Goal: Task Accomplishment & Management: Complete application form

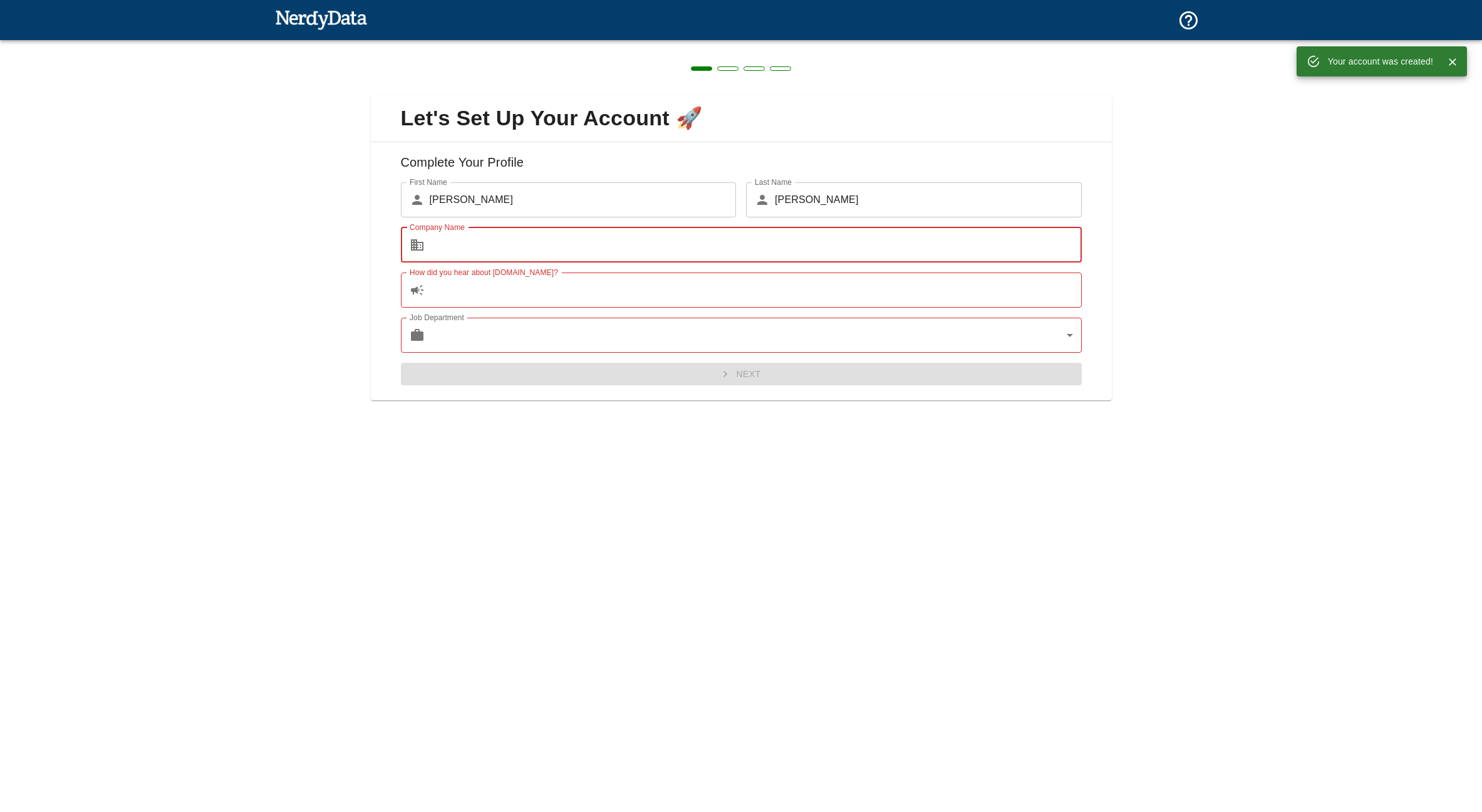
click at [489, 238] on input "Company Name" at bounding box center [755, 245] width 652 height 35
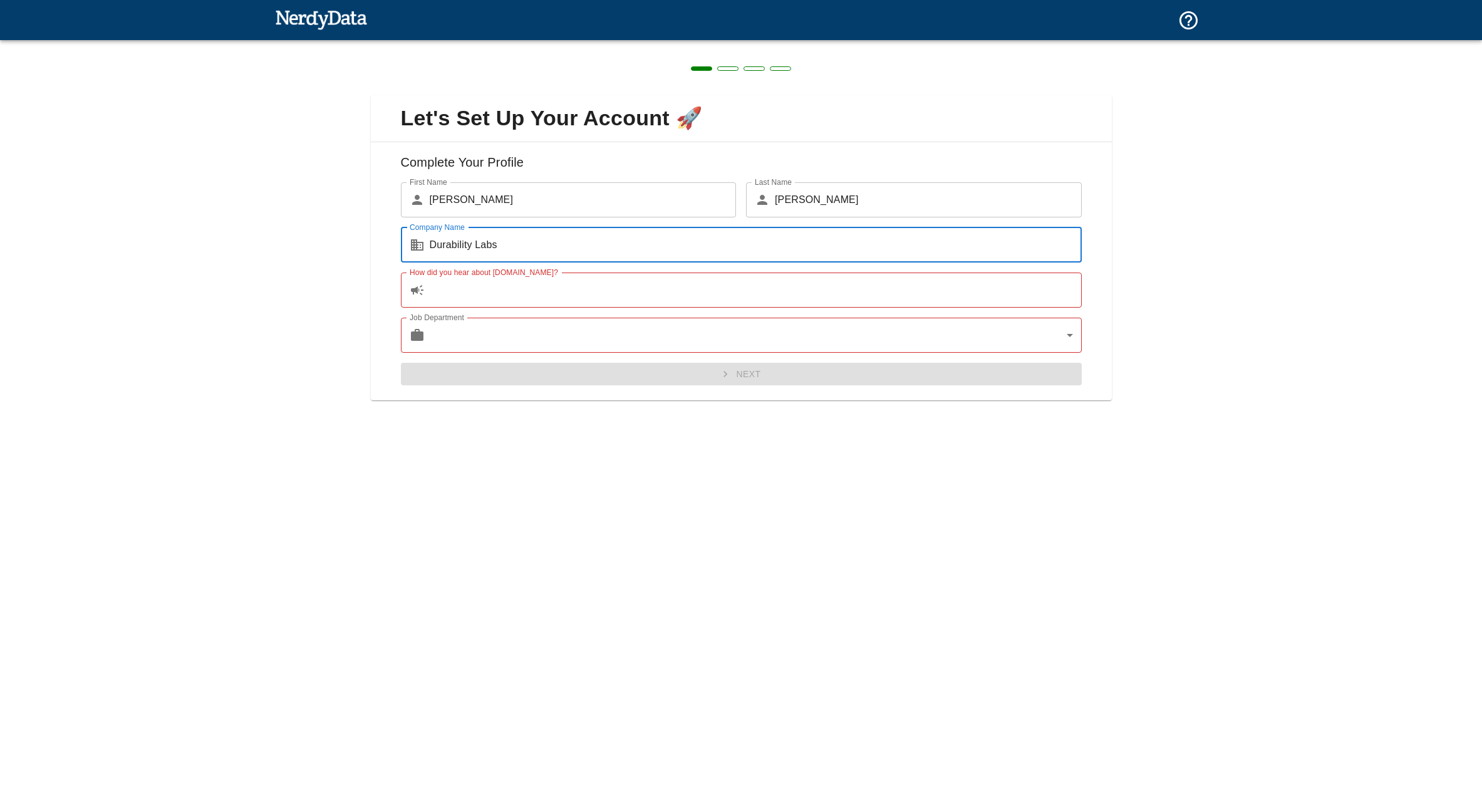
type input "Durability Labs"
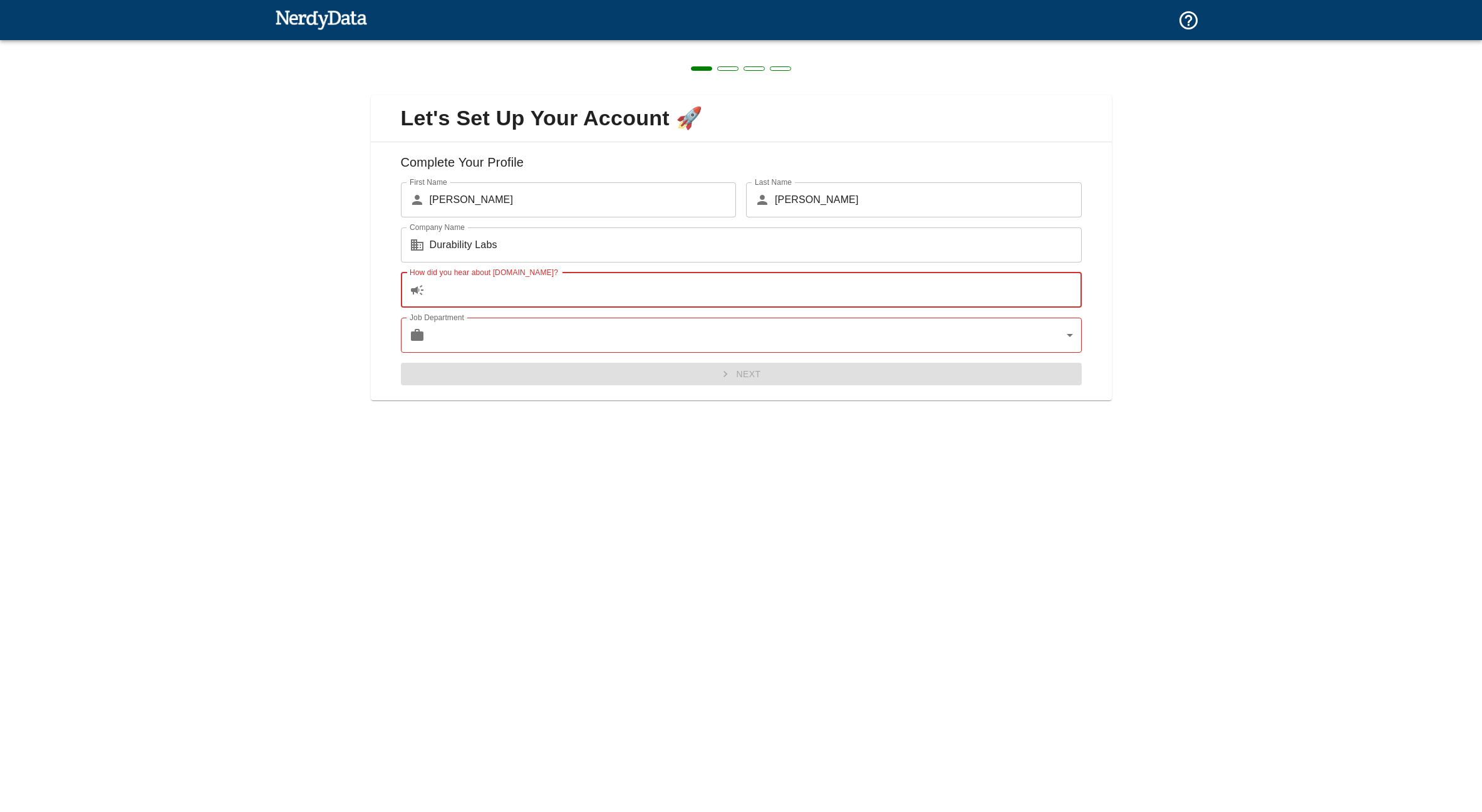
click at [517, 283] on input "How did you hear about [DOMAIN_NAME]?" at bounding box center [755, 290] width 652 height 35
click at [519, 291] on input "How did you hear about [DOMAIN_NAME]?" at bounding box center [755, 290] width 652 height 35
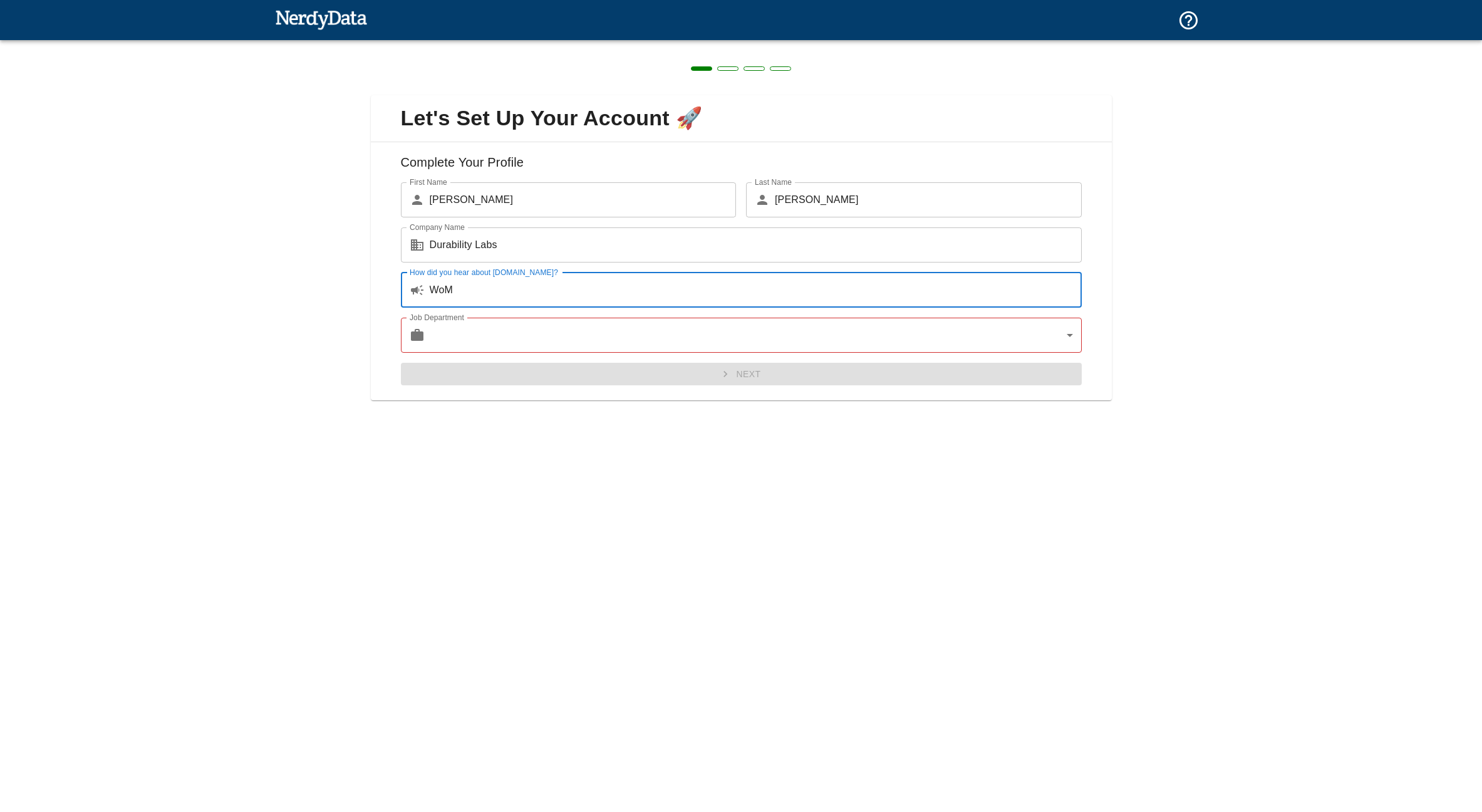
type input "WoM"
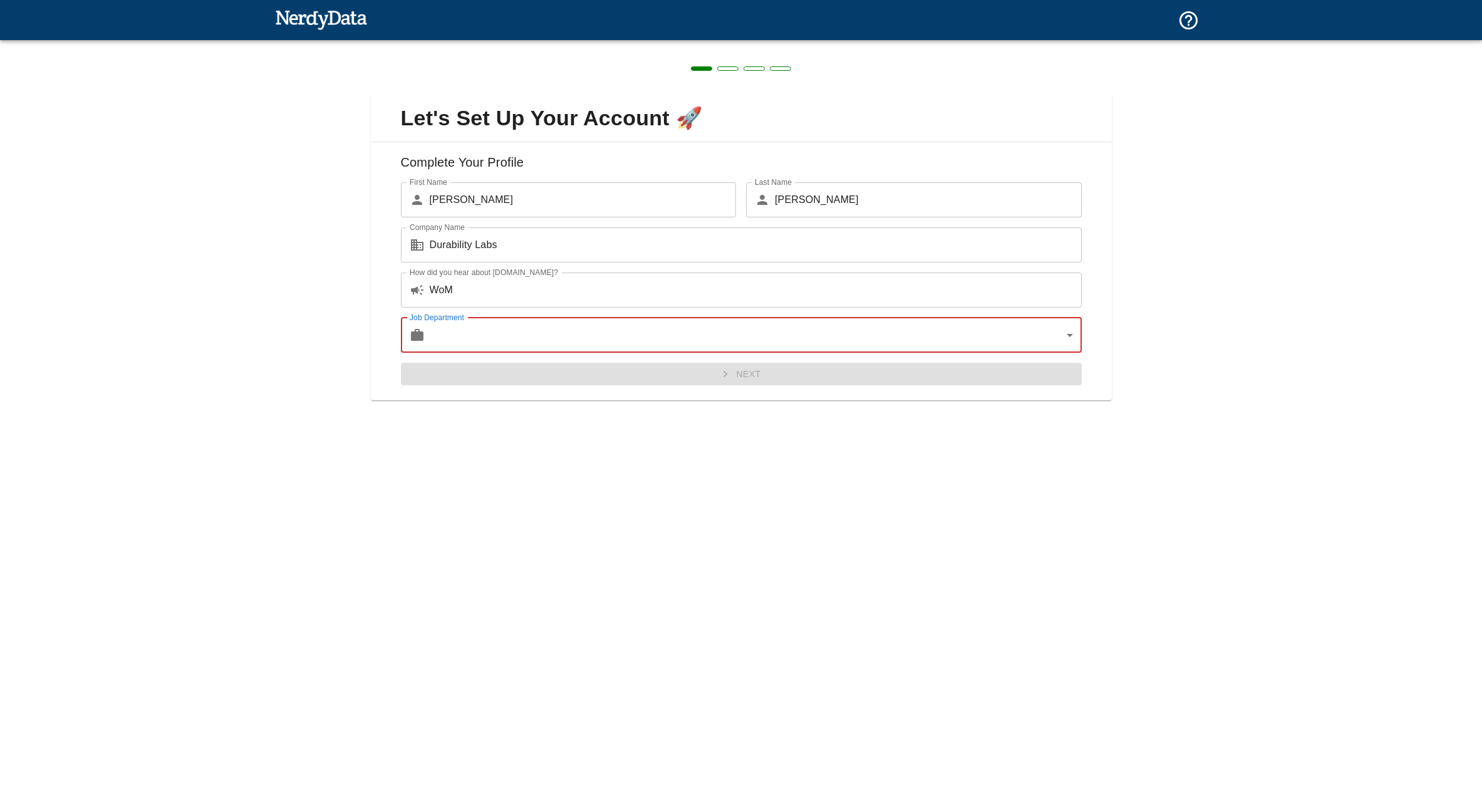
click at [524, 44] on body "Technologies Domains Pricing Products Create a Report Create a list of websites…" at bounding box center [741, 22] width 1482 height 44
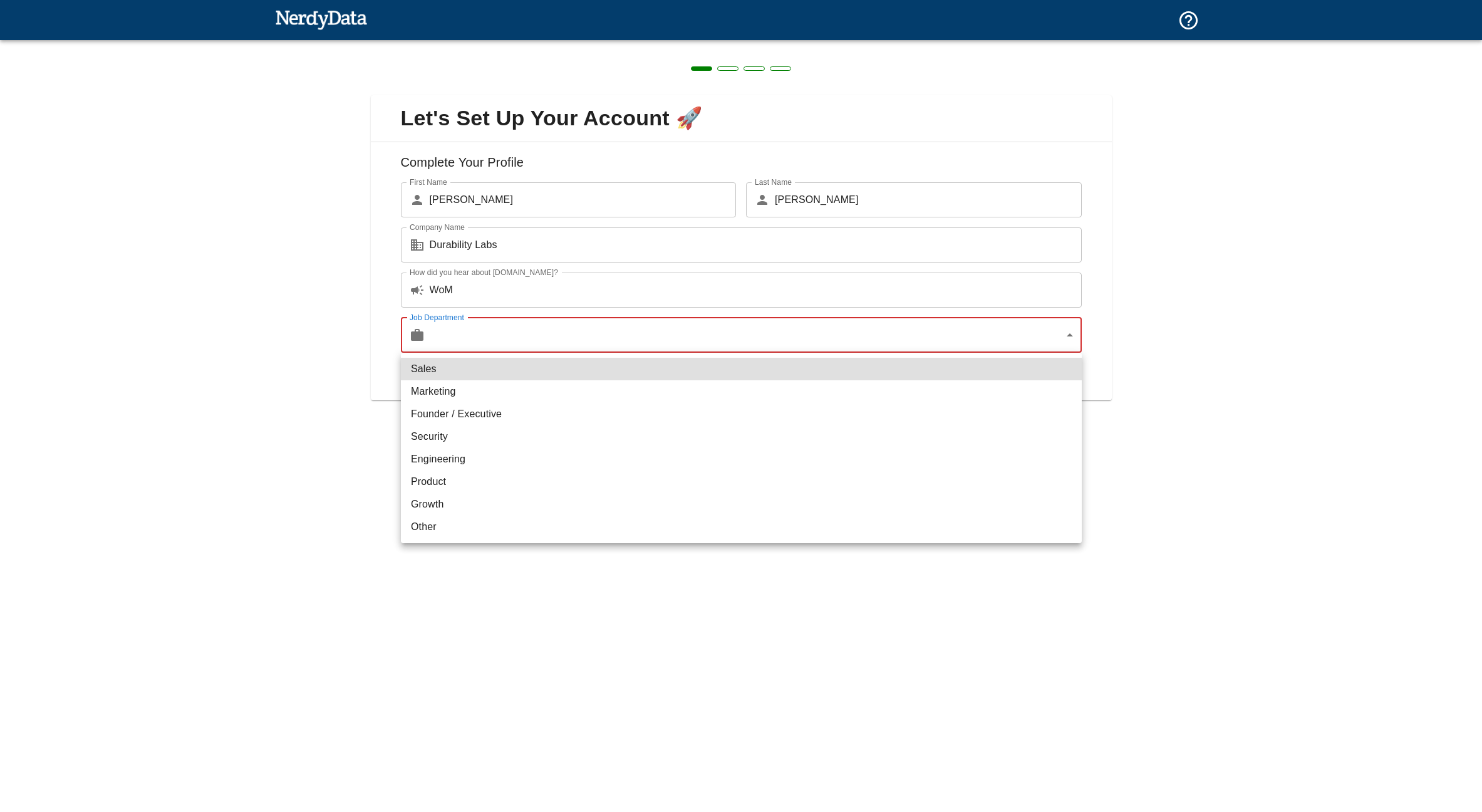
click at [482, 417] on li "Founder / Executive" at bounding box center [742, 414] width 681 height 22
type input "exec"
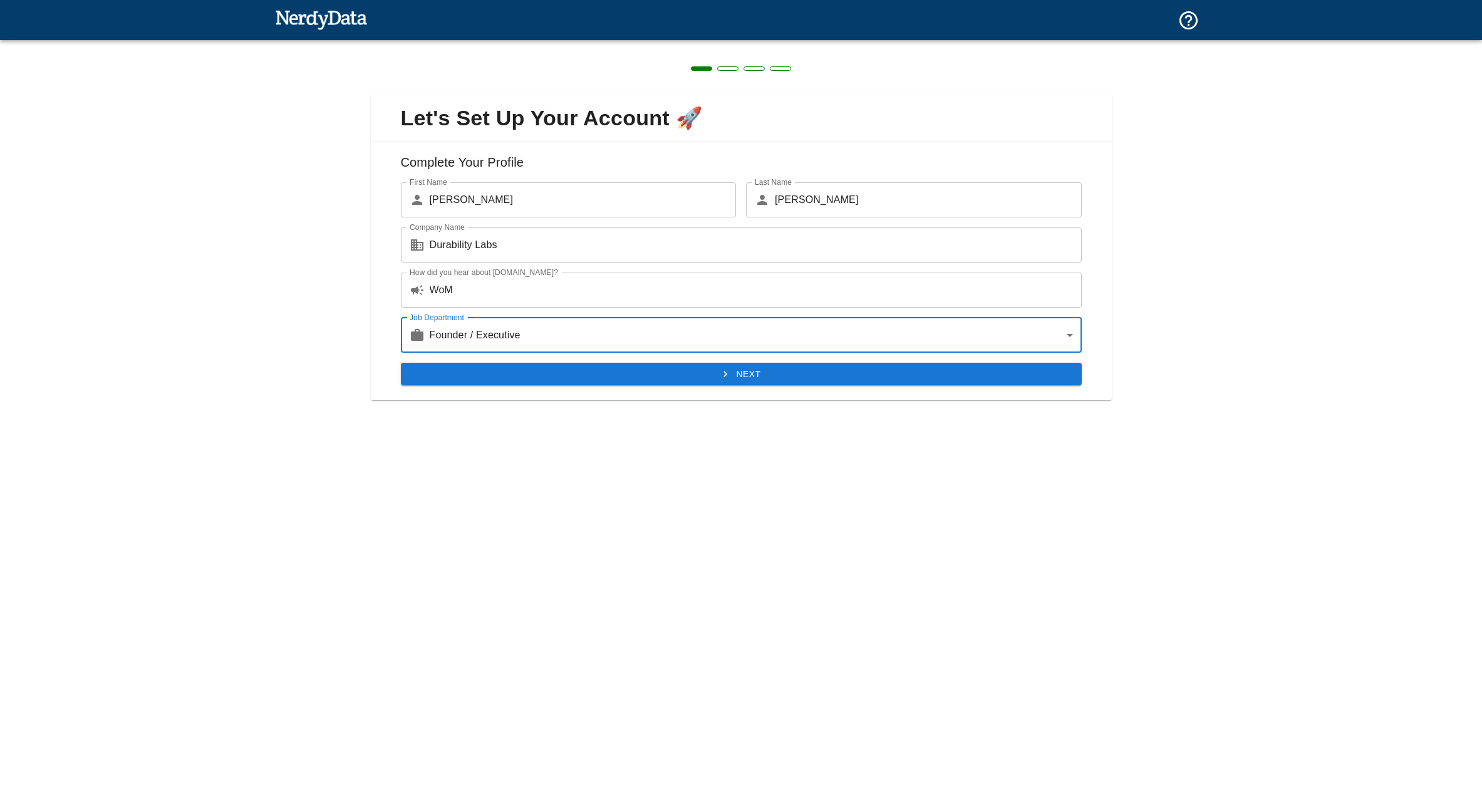
click at [632, 374] on button "Next" at bounding box center [742, 374] width 681 height 23
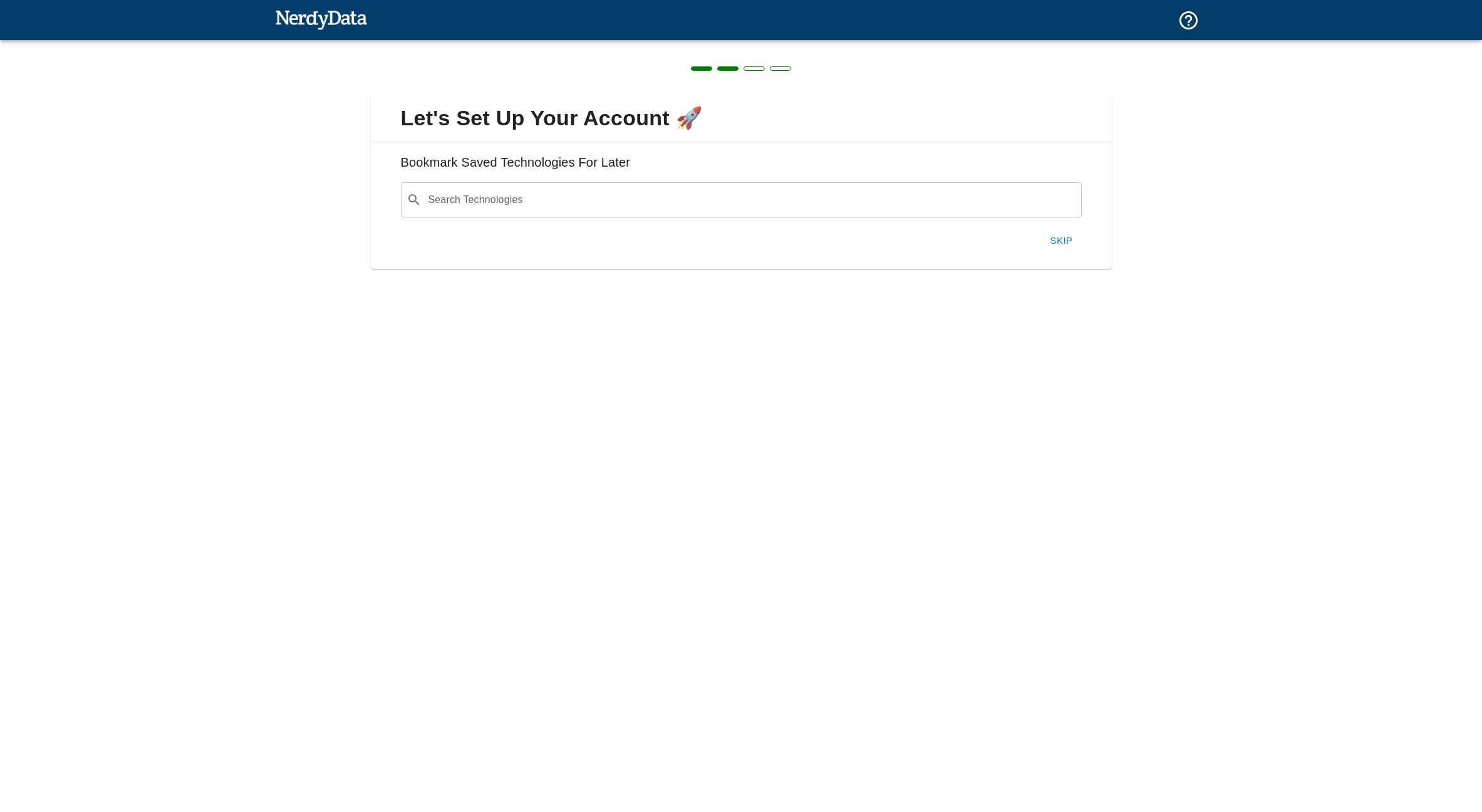
click at [532, 210] on input "Search Technologies" at bounding box center [751, 199] width 650 height 24
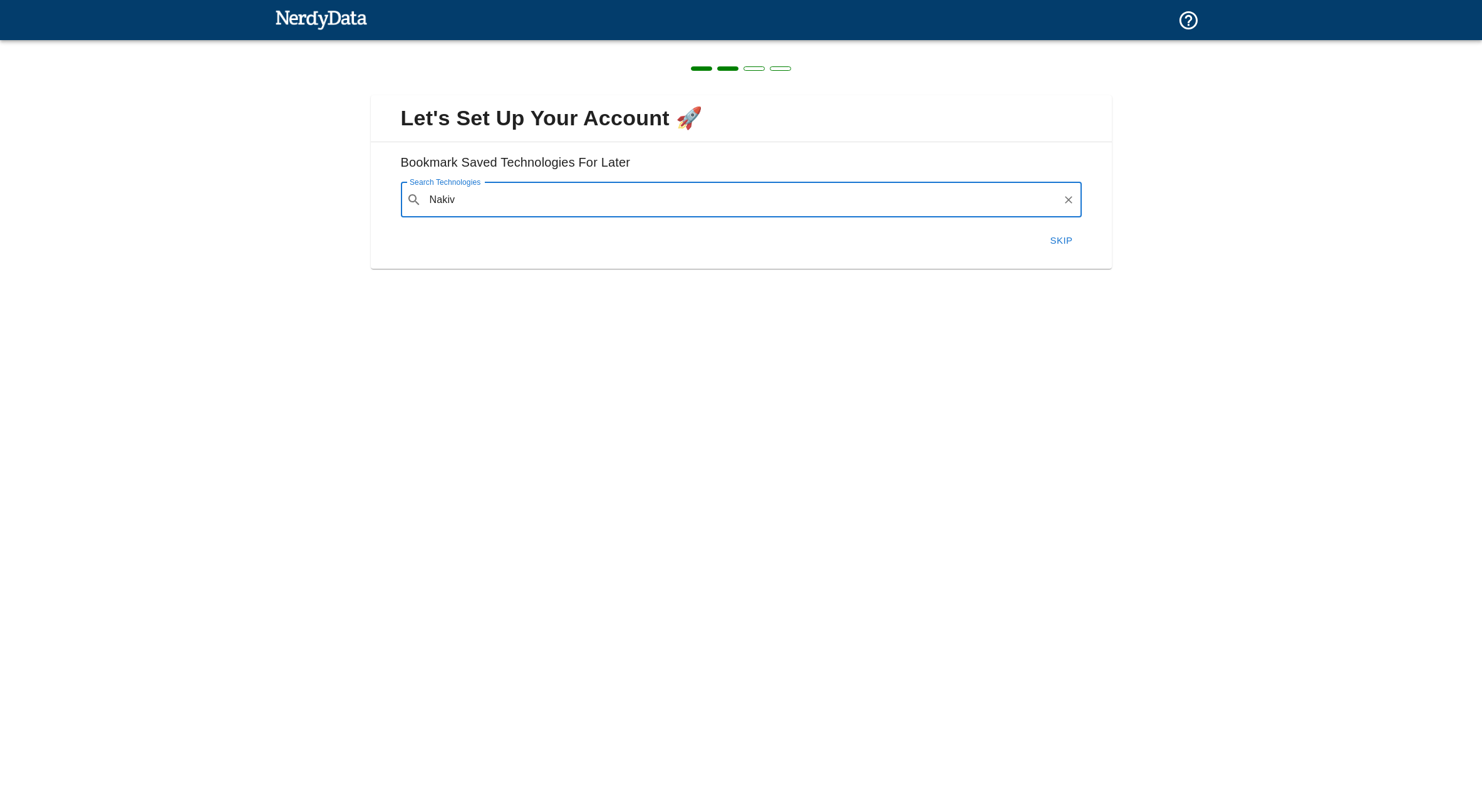
type input "Nakivo"
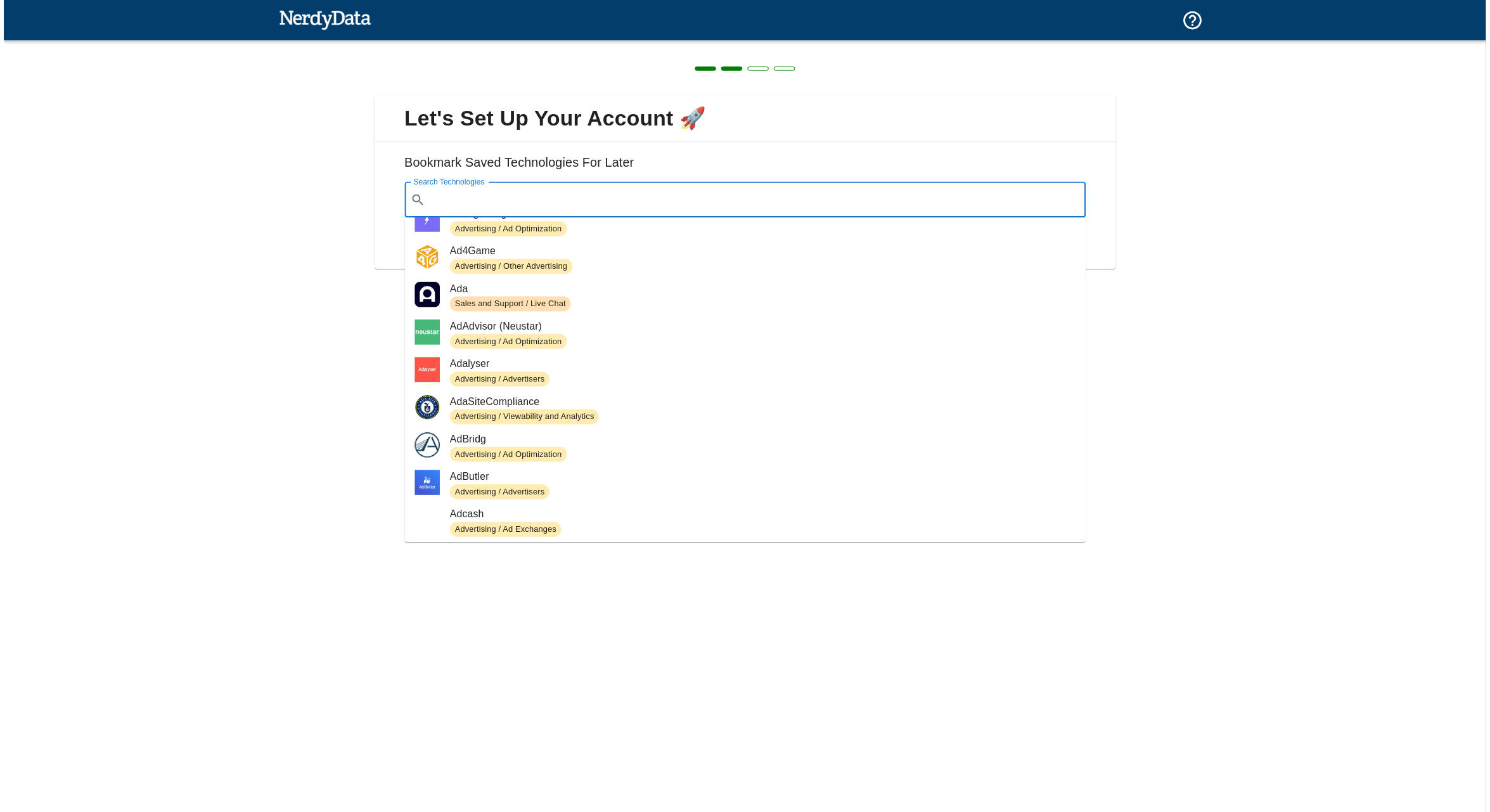
scroll to position [1584, 0]
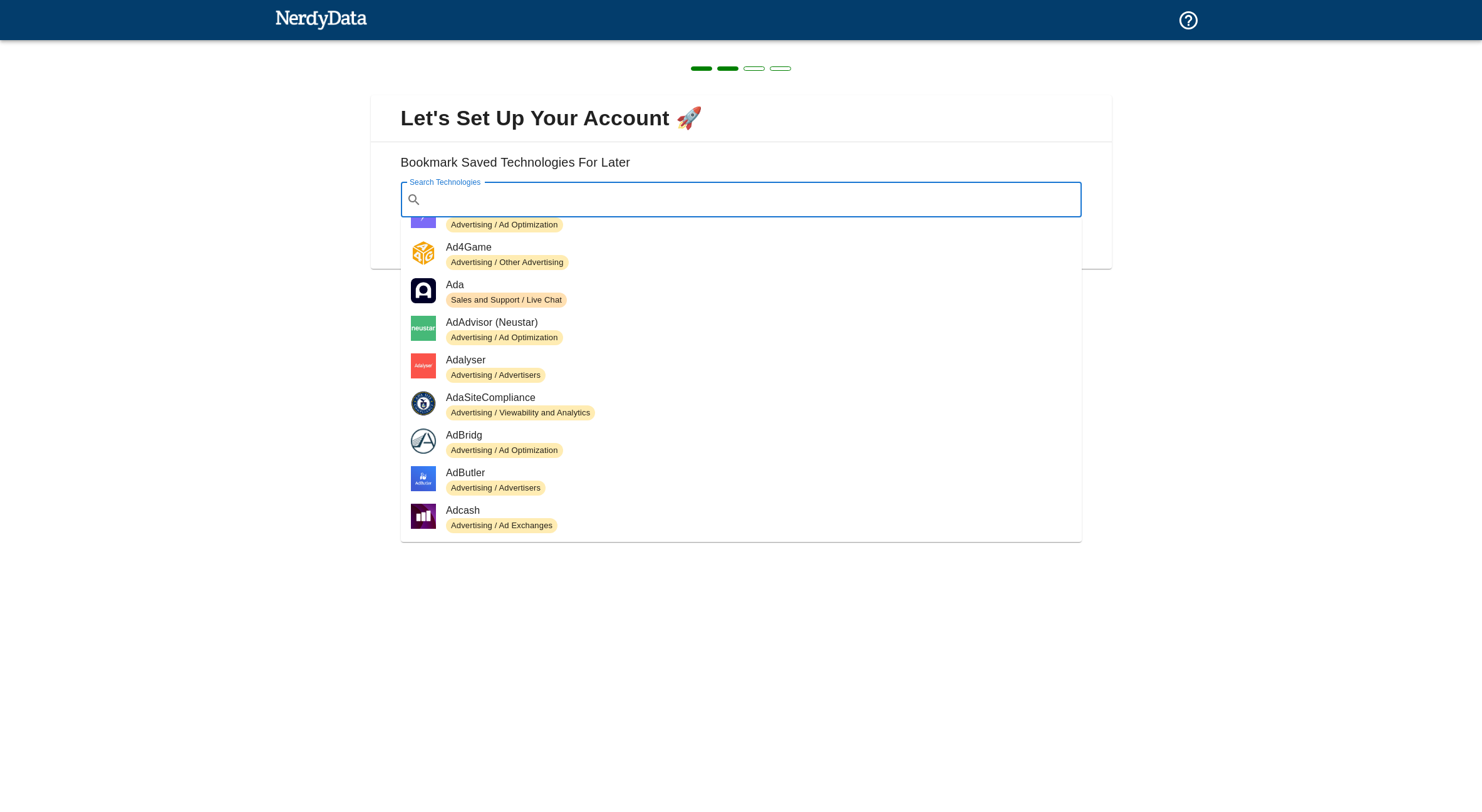
paste input "Nakivo"
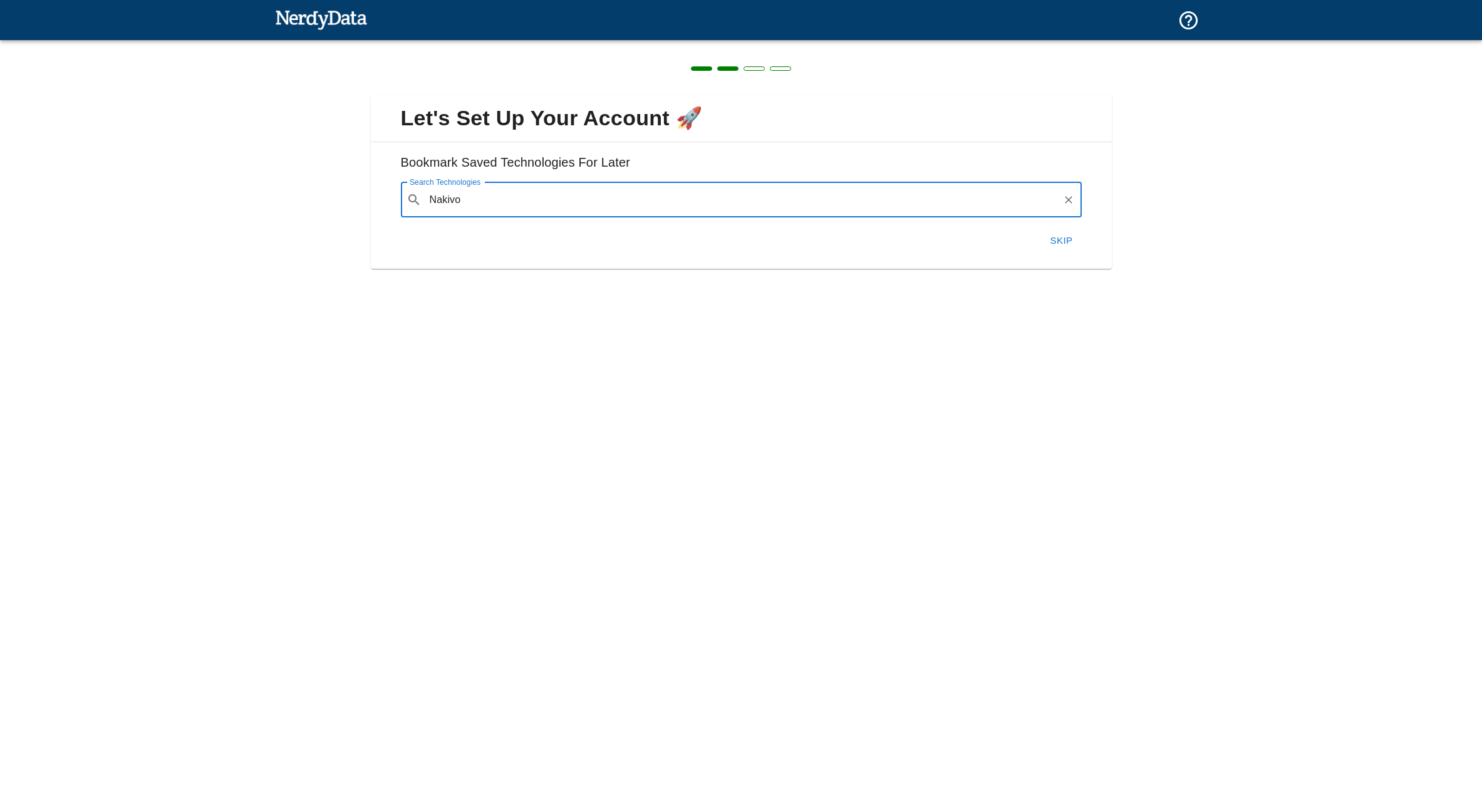
click at [510, 199] on input "Nakivo" at bounding box center [742, 199] width 631 height 24
type input "Nakivo"
click at [449, 219] on div "Skip" at bounding box center [737, 235] width 691 height 36
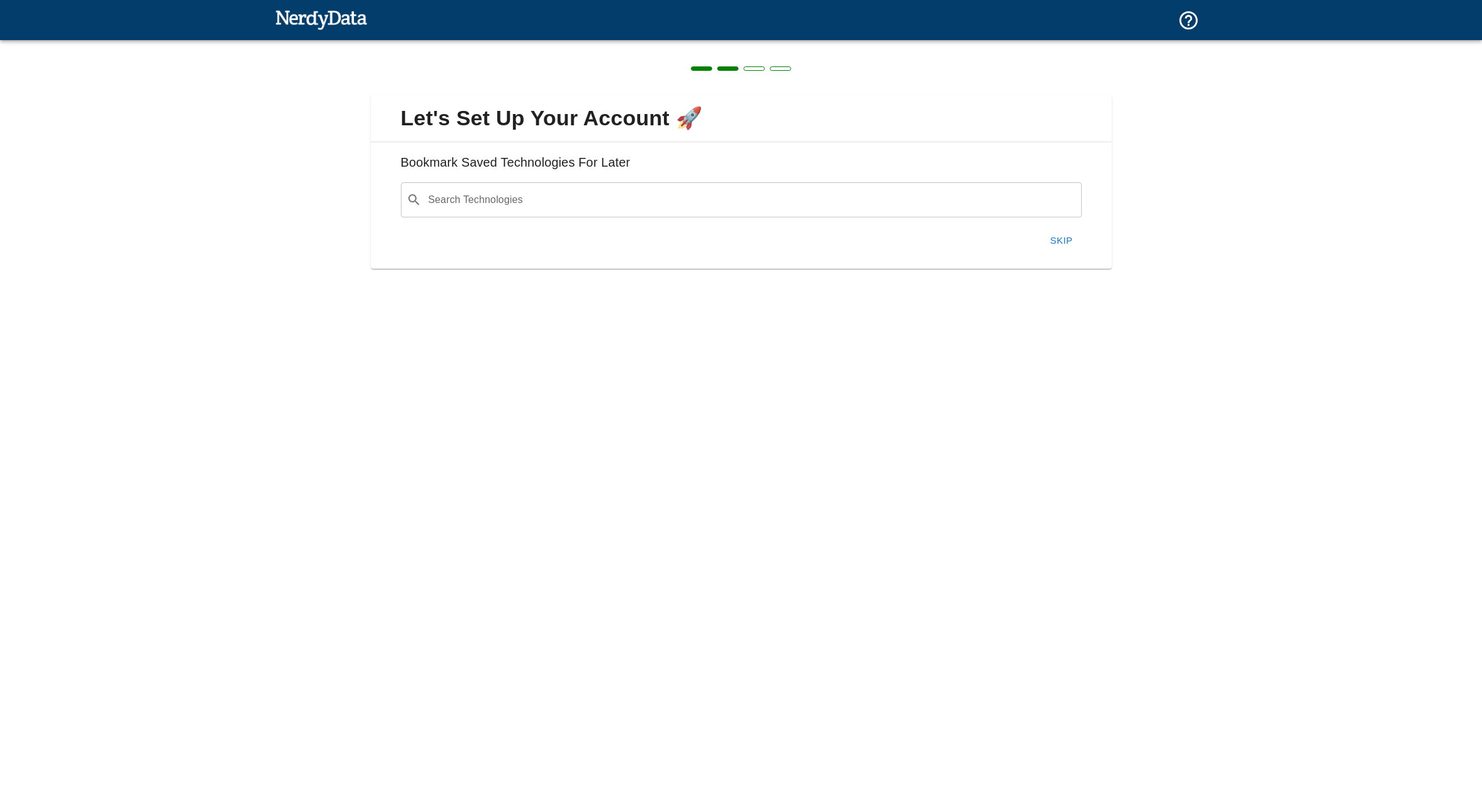
click at [462, 206] on input "Search Technologies" at bounding box center [751, 199] width 650 height 24
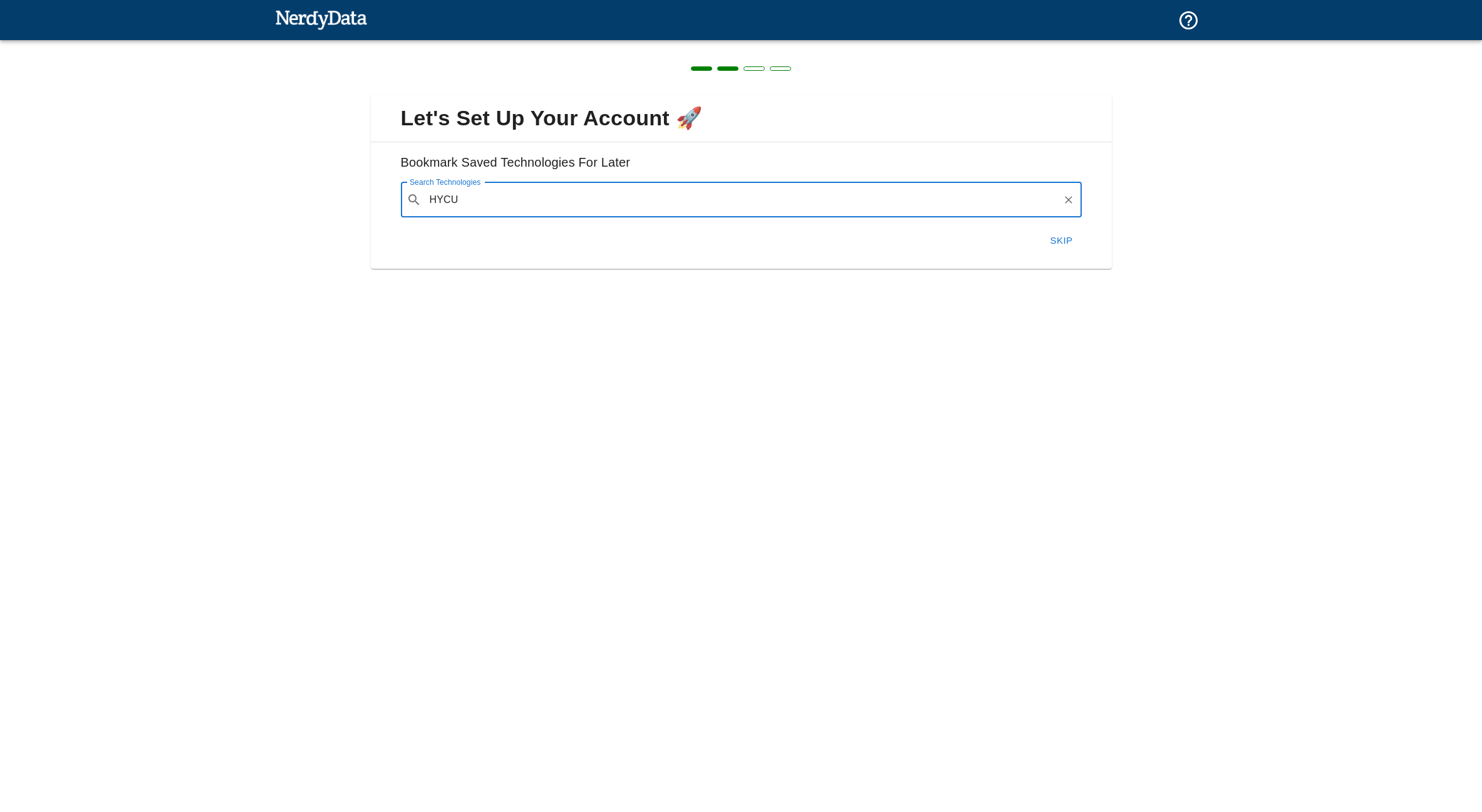
type input "HYCU"
click at [1058, 239] on button "Skip" at bounding box center [1061, 240] width 40 height 26
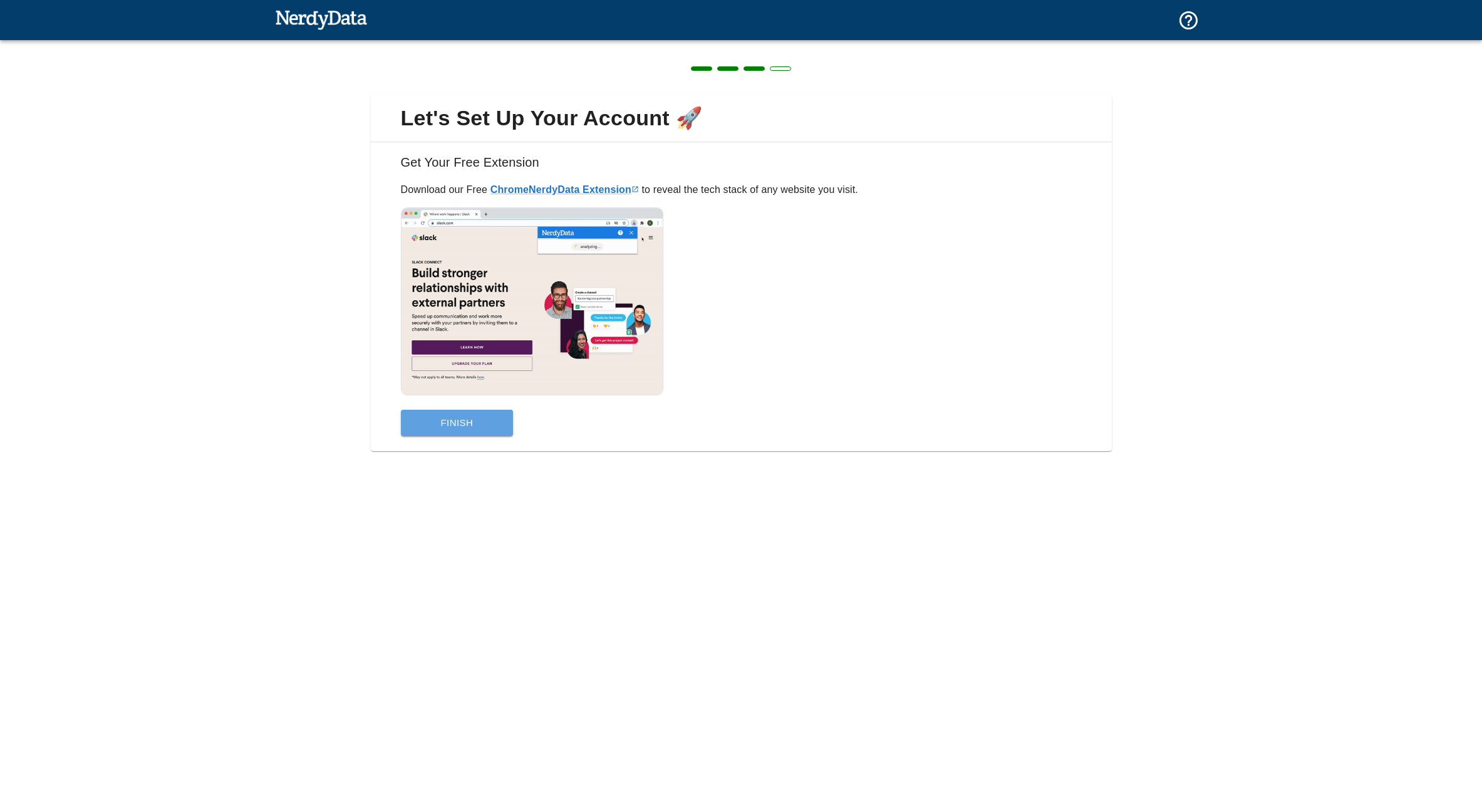
click at [484, 421] on button "Finish" at bounding box center [458, 423] width 113 height 26
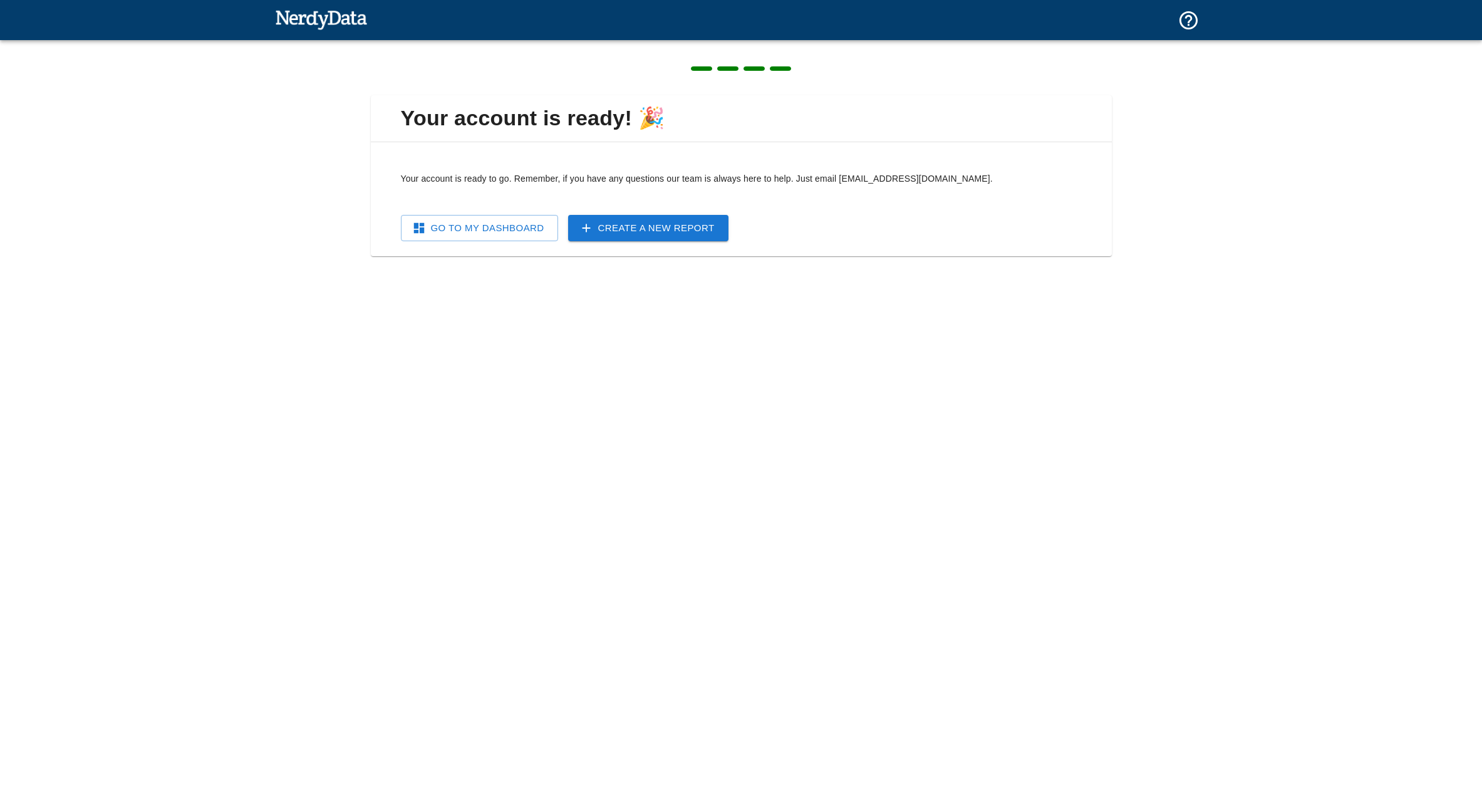
click at [509, 233] on link "Go To My Dashboard" at bounding box center [480, 228] width 157 height 26
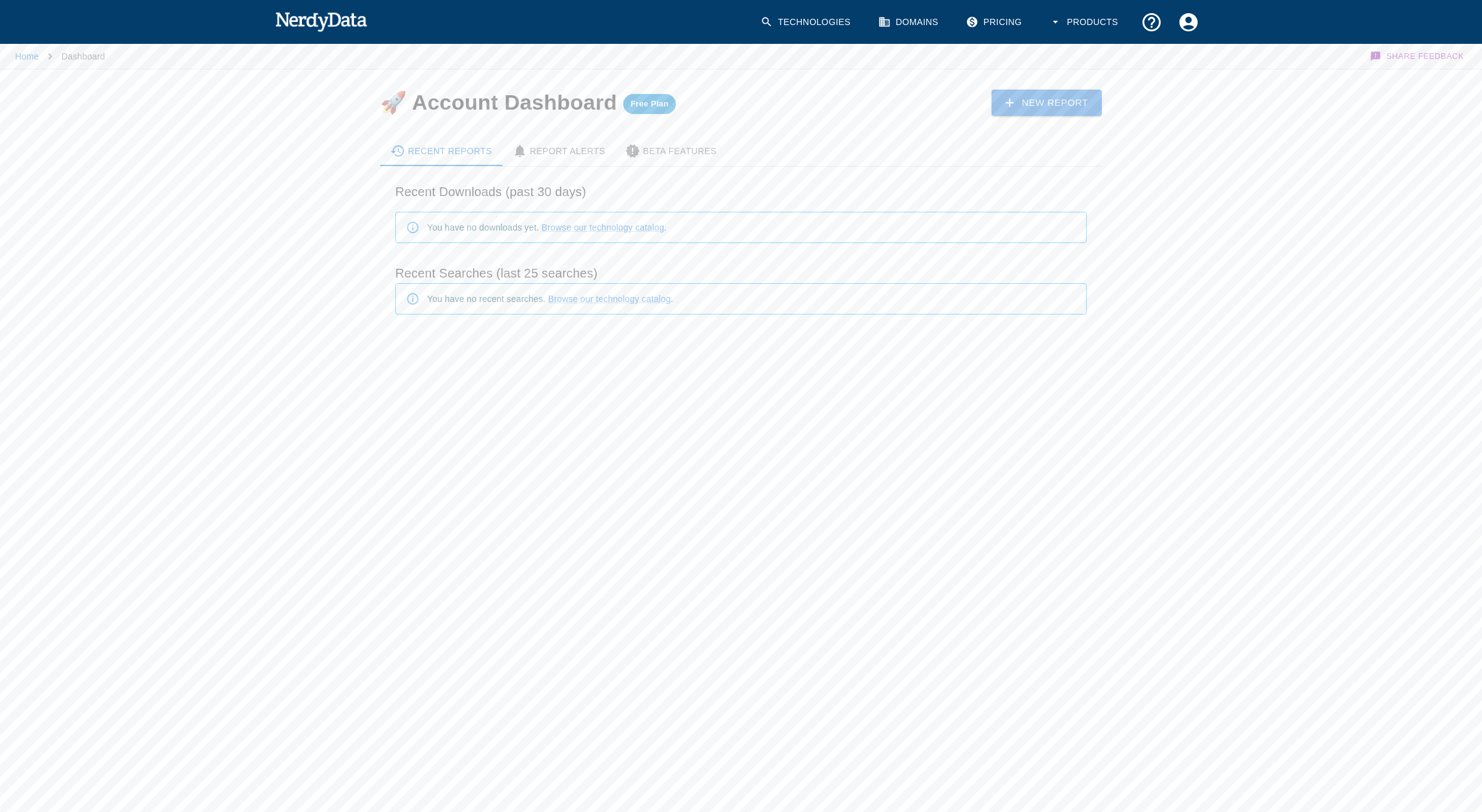
click at [1014, 94] on link "New Report" at bounding box center [1047, 103] width 110 height 26
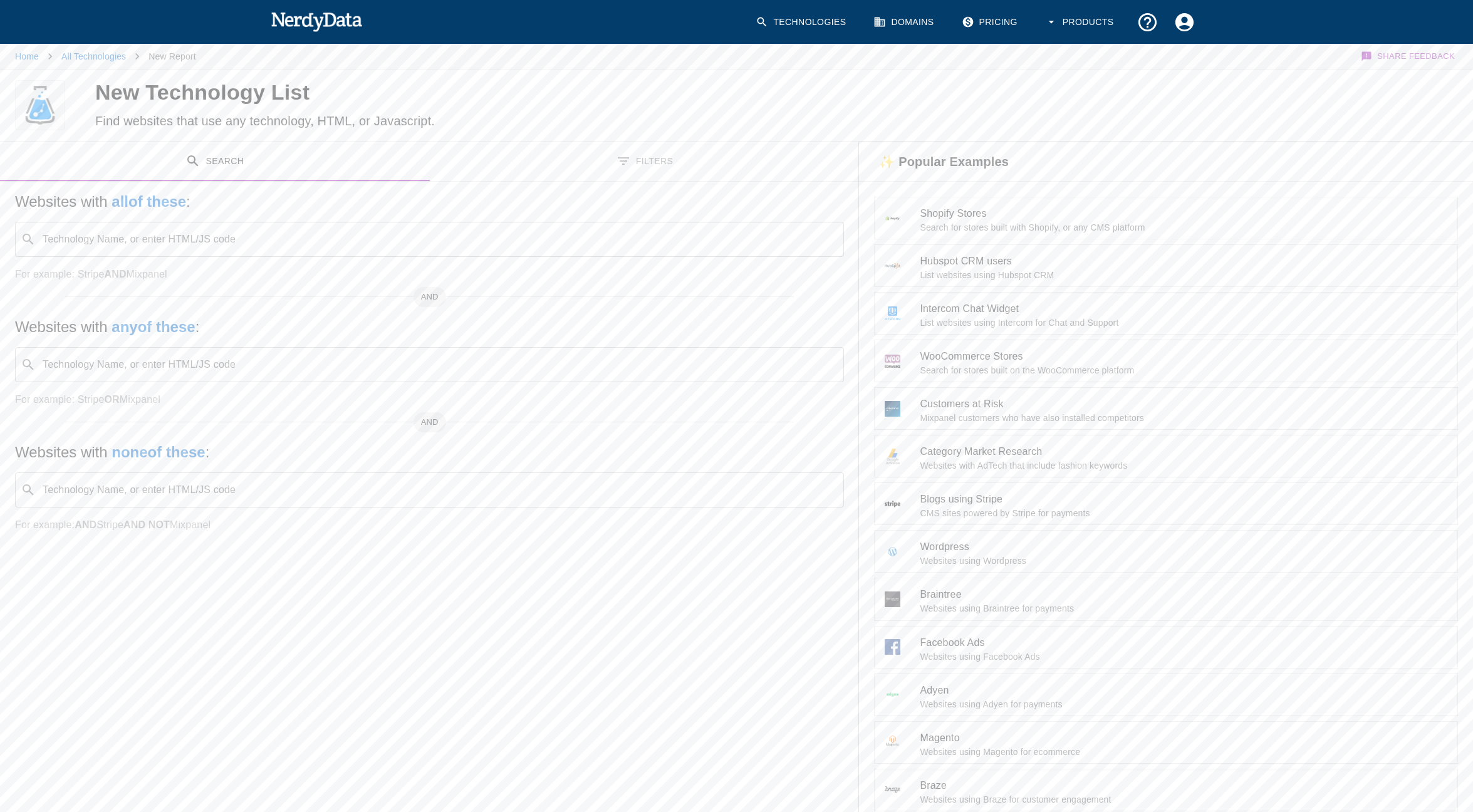
click at [199, 240] on input "Technology Name, or enter HTML/JS code" at bounding box center [439, 239] width 798 height 24
click at [225, 600] on div "Search Filters Websites with all of these : Technology Name, or enter HTML/JS c…" at bounding box center [430, 483] width 859 height 685
click at [155, 248] on input "Technology Name, or enter HTML/JS code" at bounding box center [439, 239] width 798 height 24
type input "Nakivo"
click at [1418, 99] on button "Search" at bounding box center [1411, 106] width 93 height 23
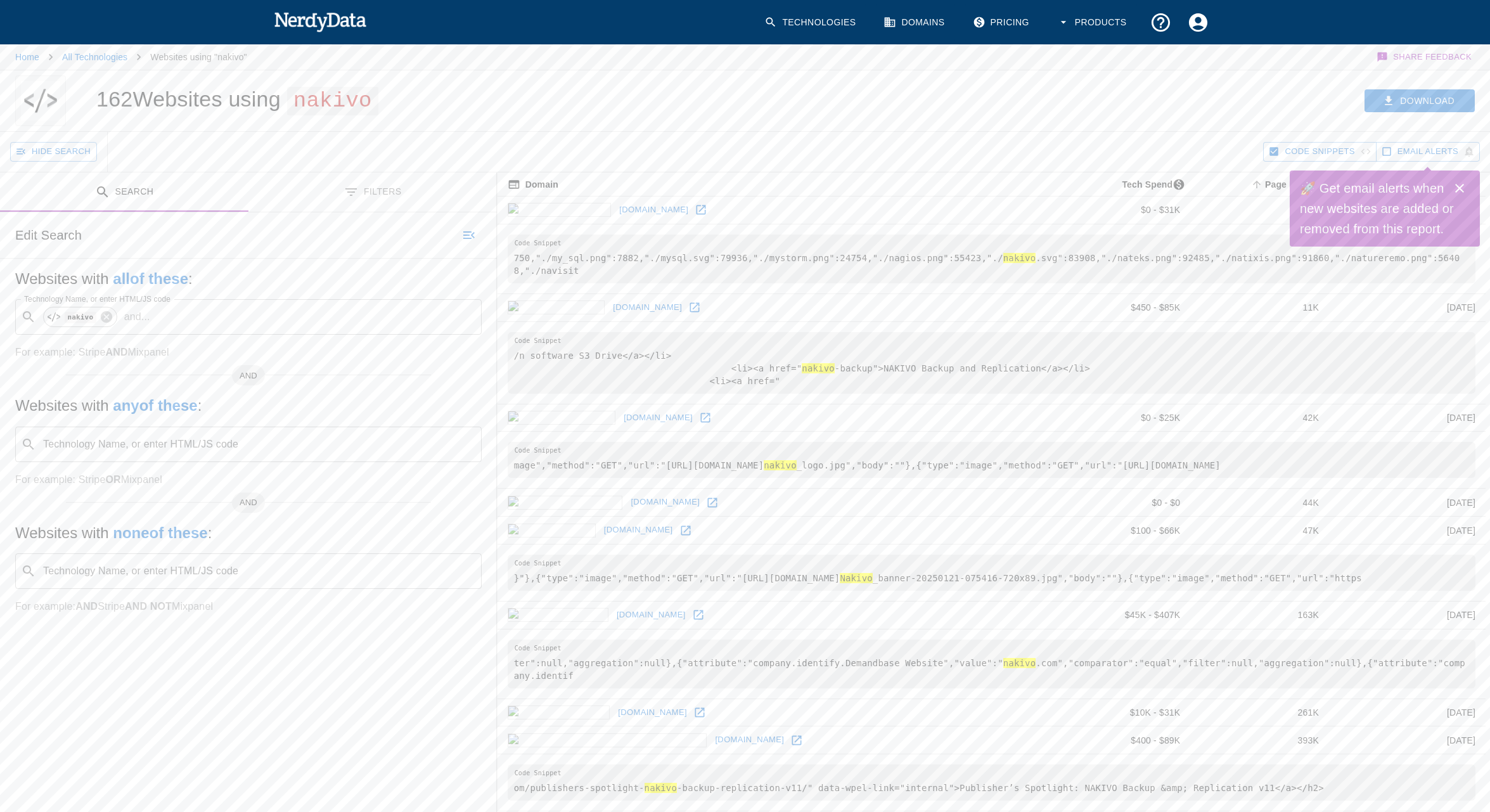
click at [1457, 185] on icon "Close" at bounding box center [1460, 188] width 9 height 9
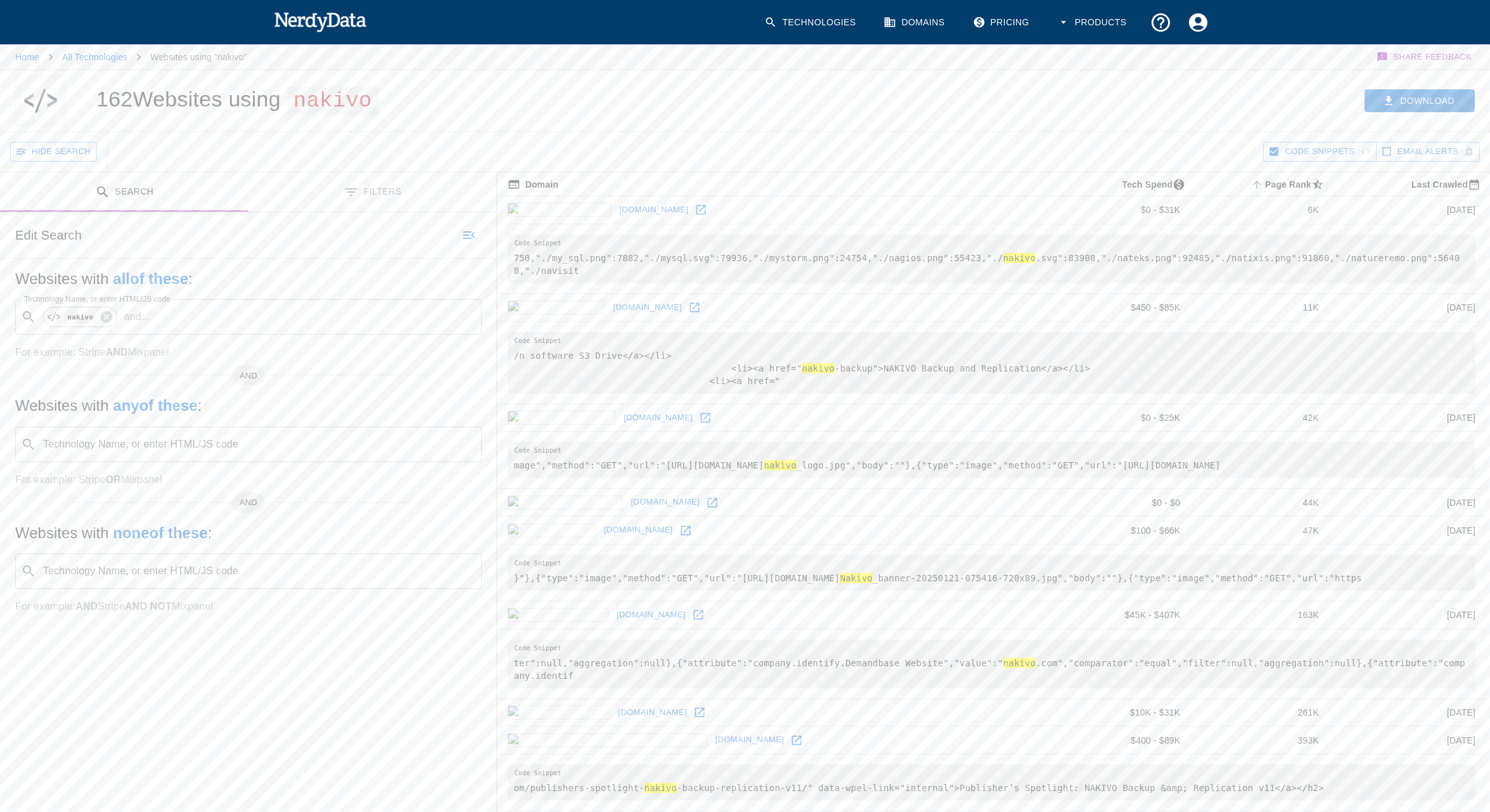
click at [1085, 24] on button "Products" at bounding box center [1093, 22] width 87 height 37
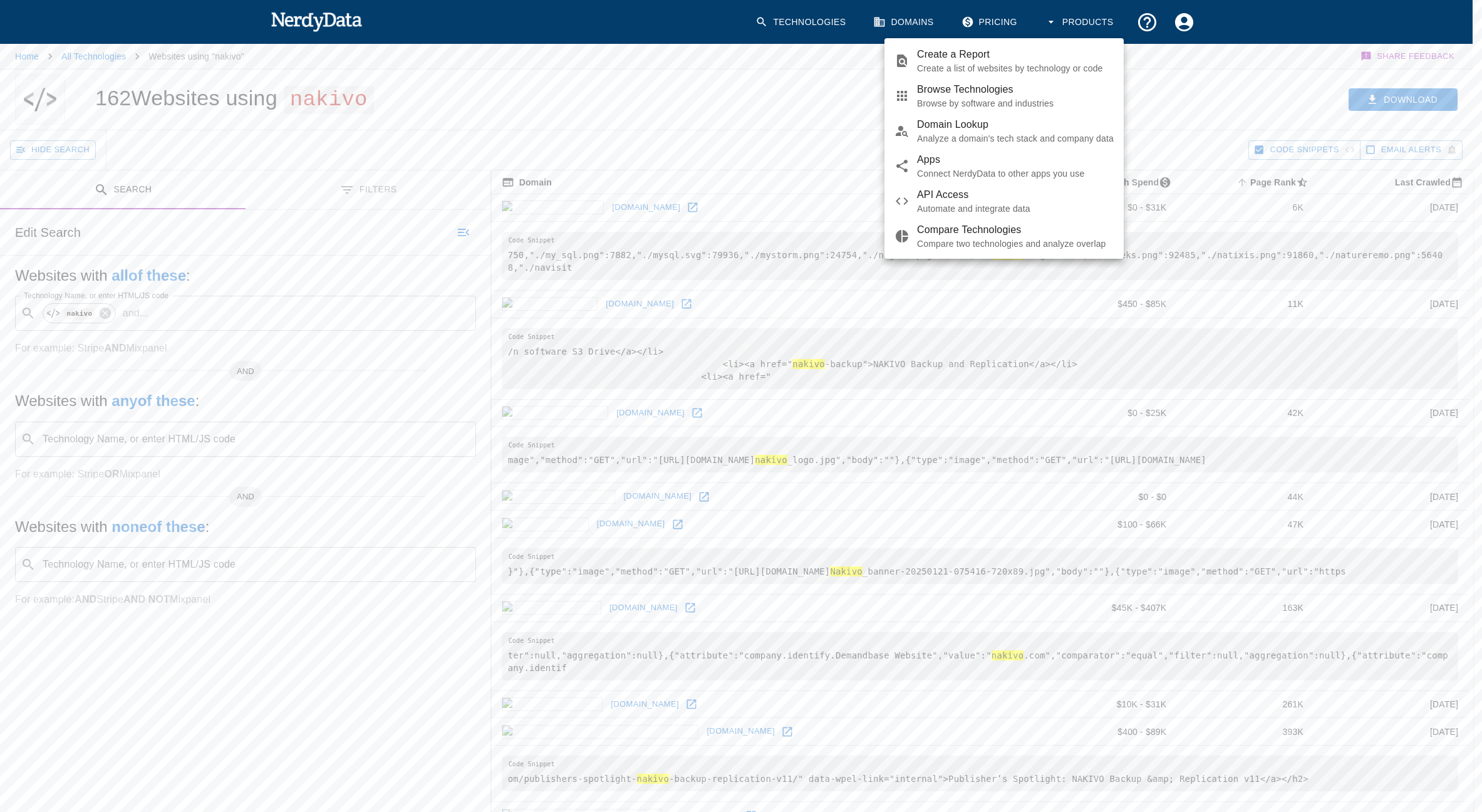
click at [1074, 20] on div at bounding box center [741, 406] width 1482 height 812
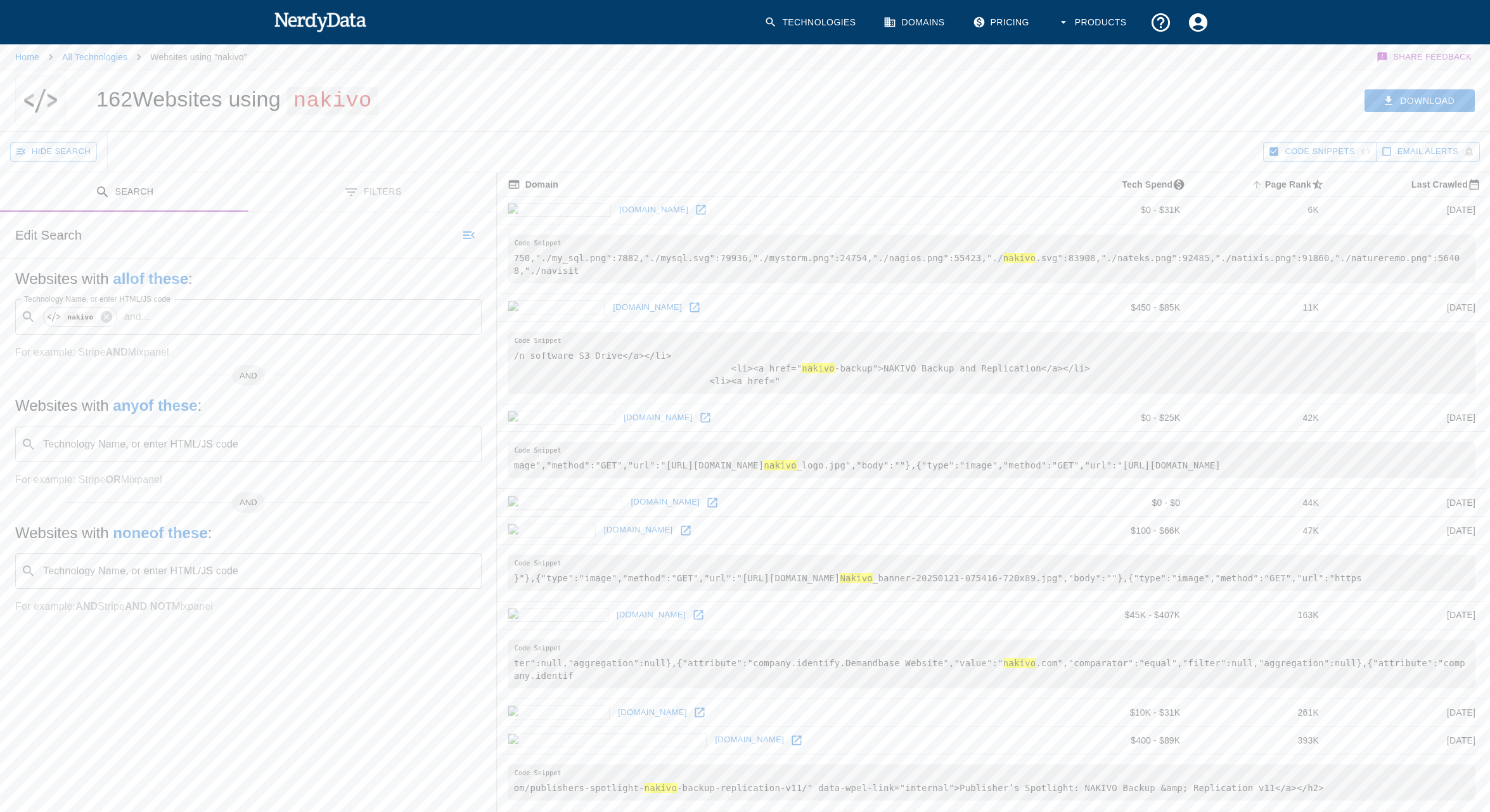
click at [1211, 123] on div "Download" at bounding box center [1138, 100] width 705 height 61
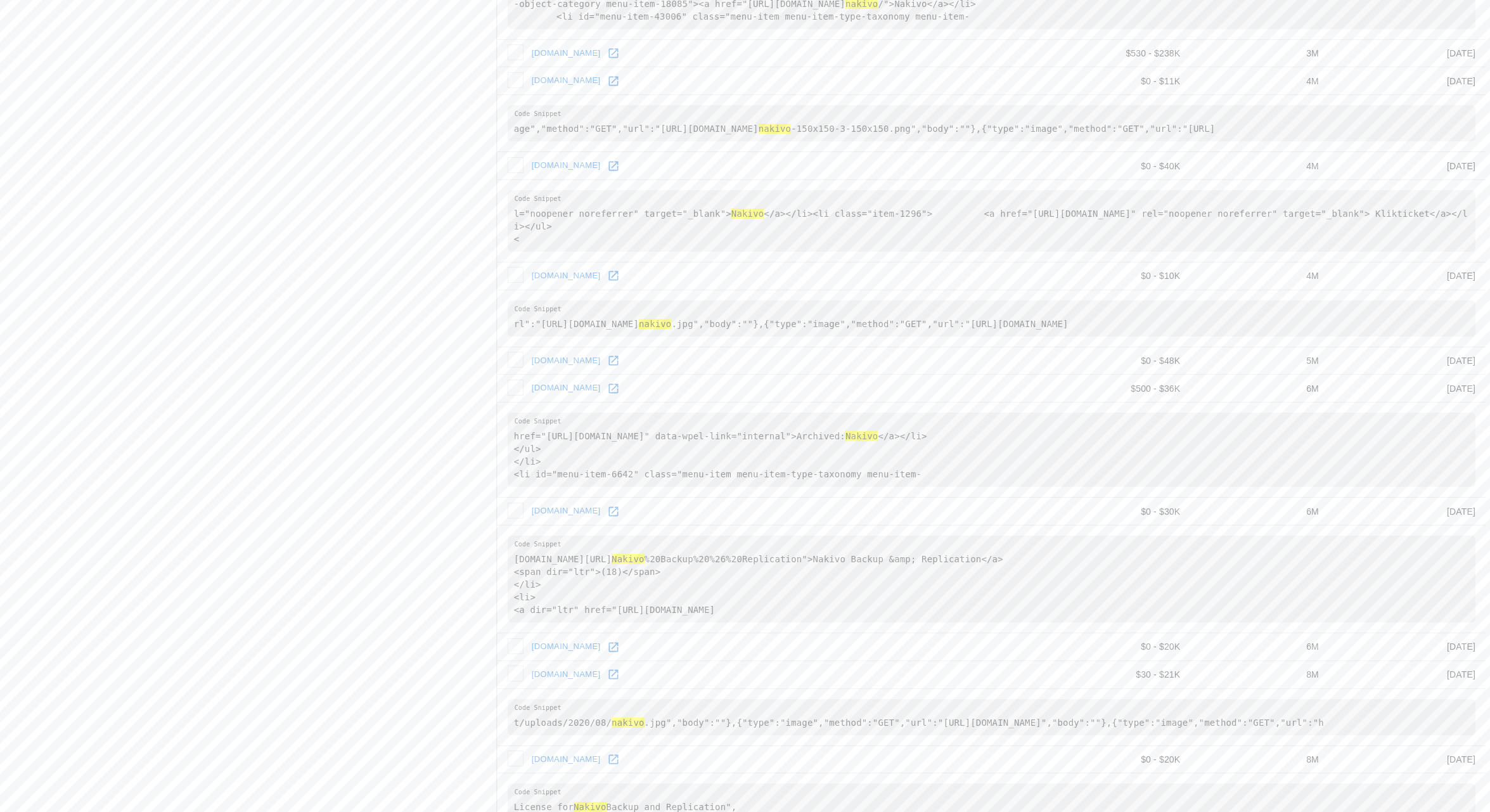
scroll to position [1433, 0]
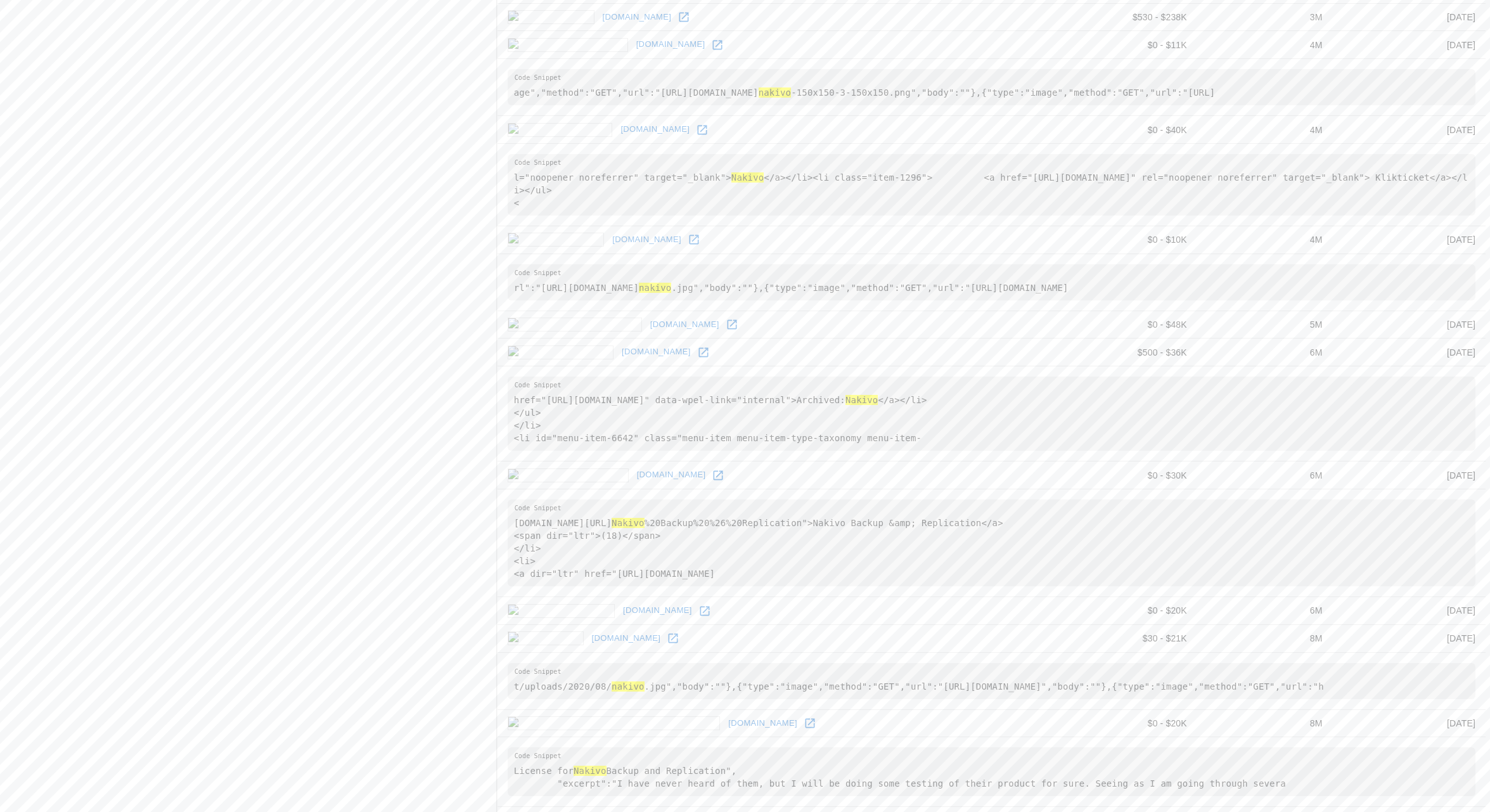
drag, startPoint x: 797, startPoint y: 416, endPoint x: 800, endPoint y: 446, distance: 30.1
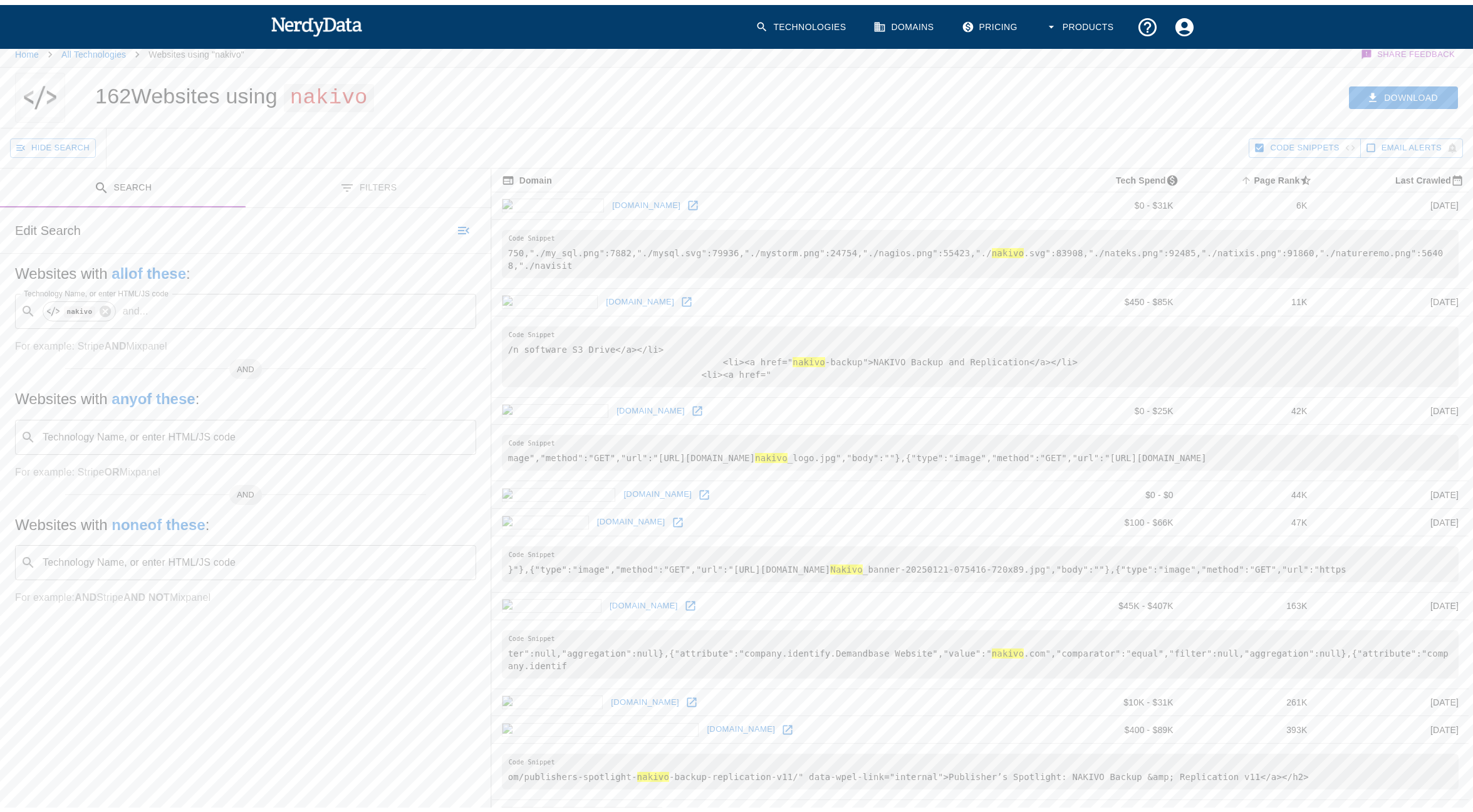
scroll to position [0, 0]
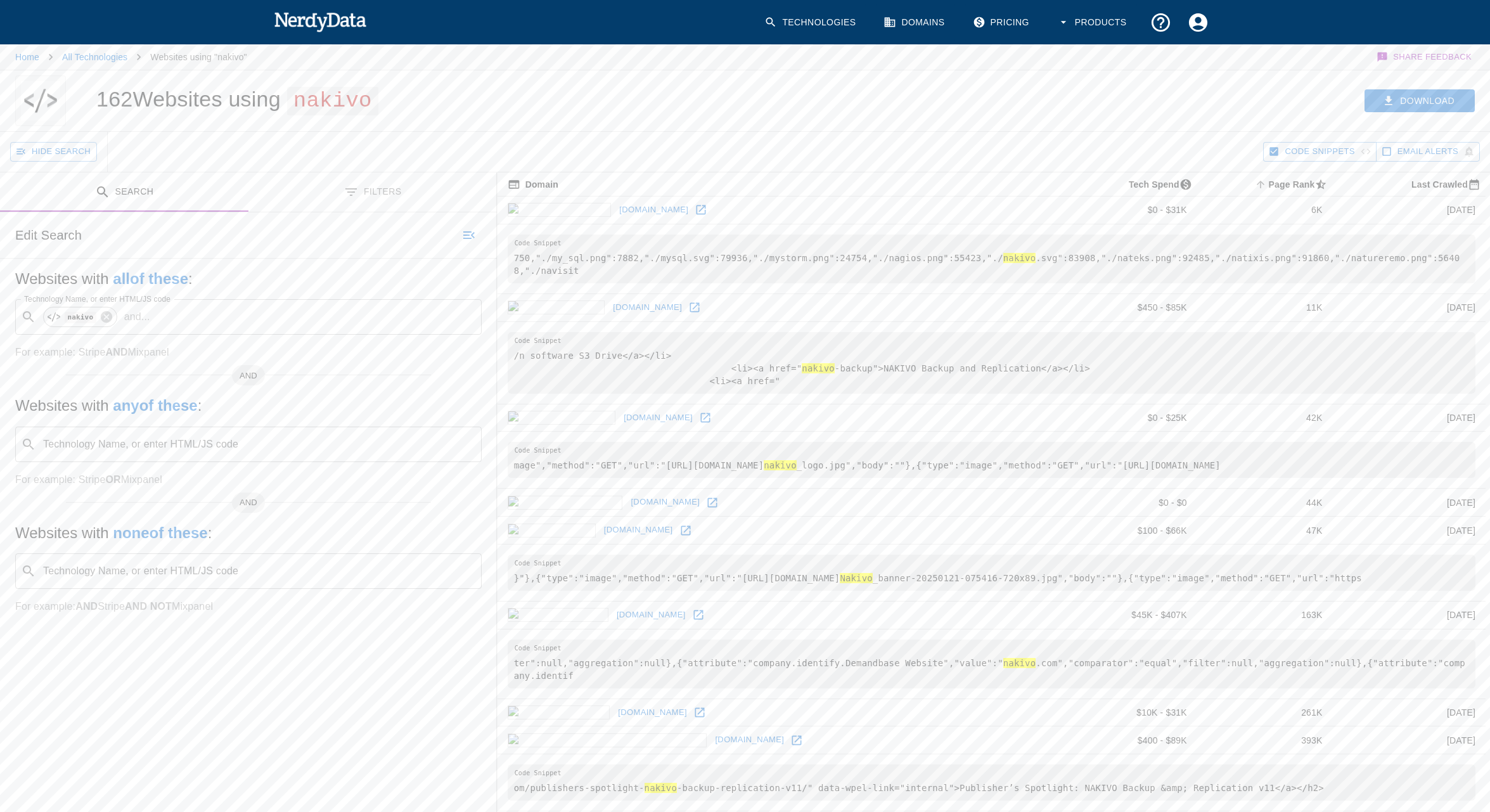
drag, startPoint x: 405, startPoint y: 240, endPoint x: 397, endPoint y: 232, distance: 11.3
